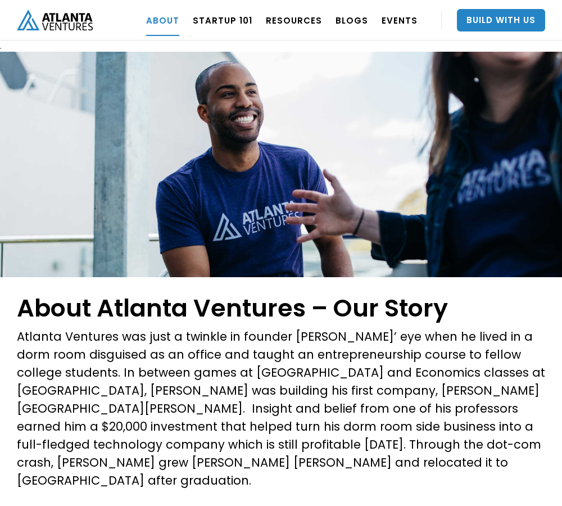
scroll to position [1351, 0]
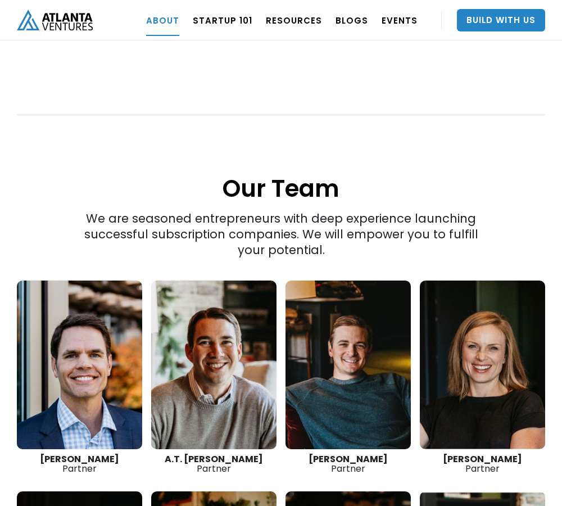
scroll to position [2099, 0]
